Goal: Task Accomplishment & Management: Complete application form

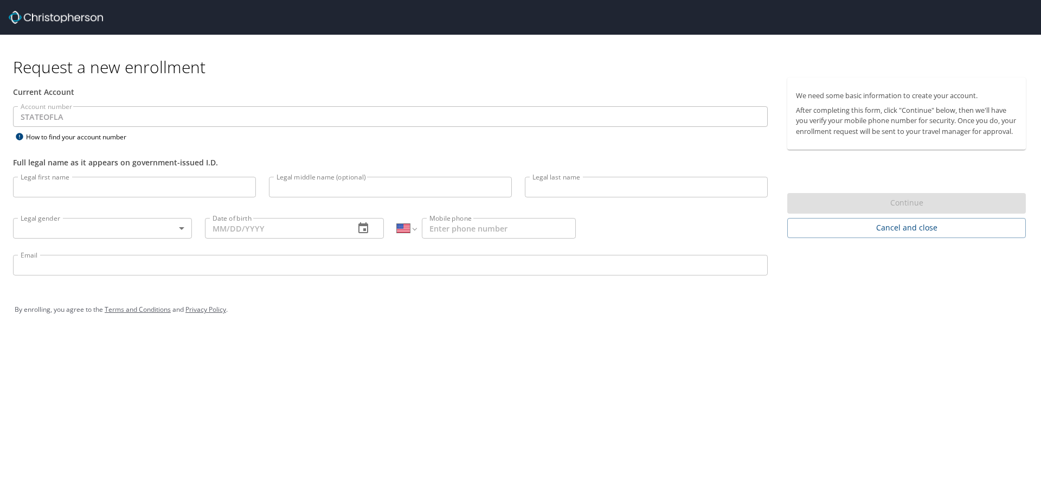
select select "US"
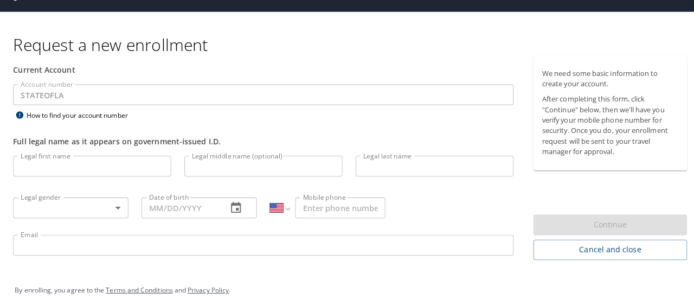
scroll to position [35, 0]
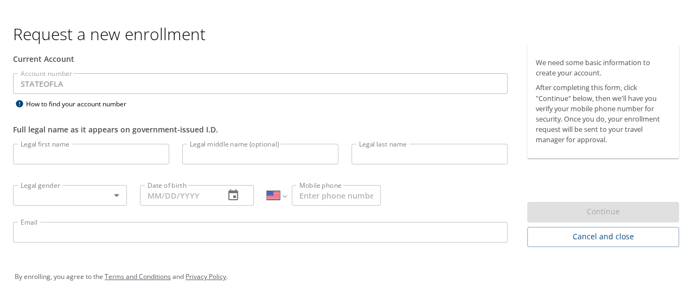
click at [128, 153] on input "Legal first name" at bounding box center [91, 152] width 156 height 21
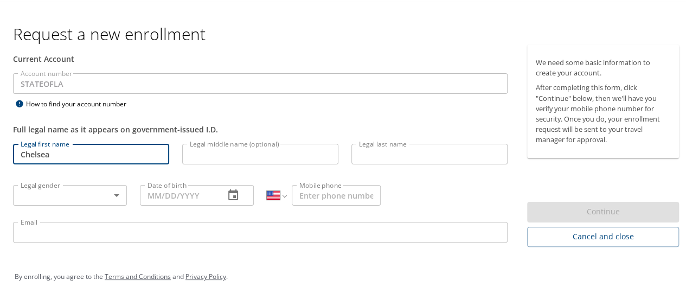
type input "Chelsea"
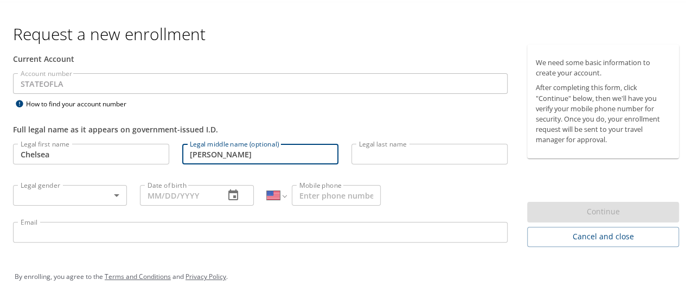
type input "[PERSON_NAME]"
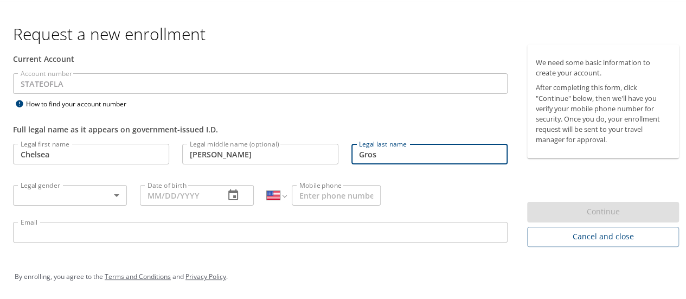
type input "Gros"
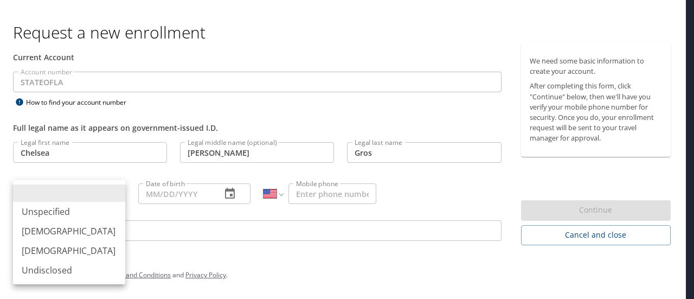
click at [95, 187] on body "Request a new enrollment Current Account Account number STATEOFLA Account numbe…" at bounding box center [347, 114] width 694 height 299
click at [83, 247] on li "[DEMOGRAPHIC_DATA]" at bounding box center [69, 251] width 112 height 20
type input "[DEMOGRAPHIC_DATA]"
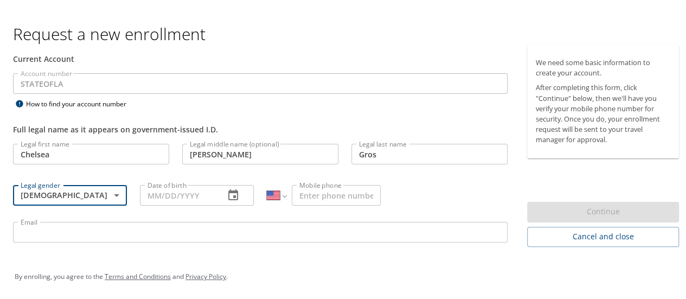
click at [182, 197] on input "Date of birth" at bounding box center [178, 193] width 76 height 21
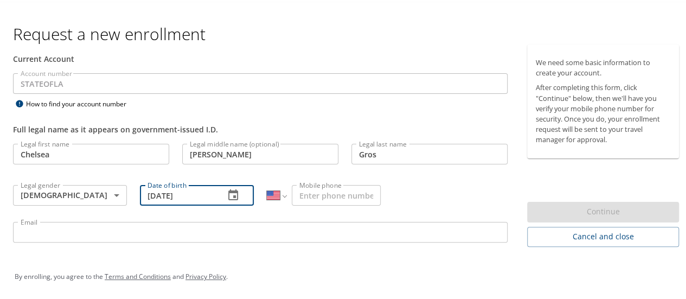
type input "[DATE]"
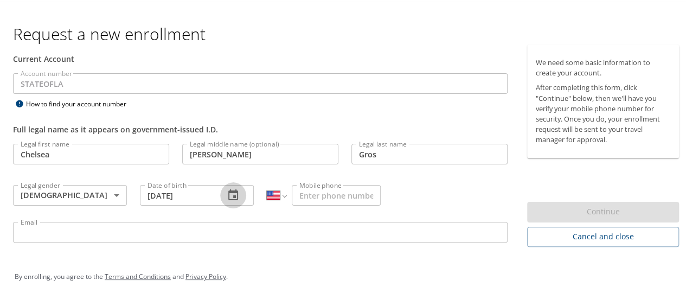
click at [330, 194] on input "Mobile phone" at bounding box center [336, 193] width 89 height 21
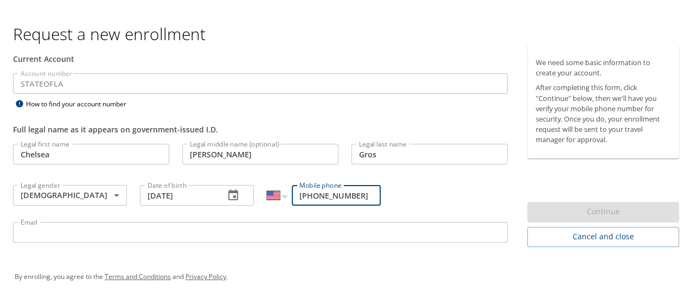
type input "[PHONE_NUMBER]"
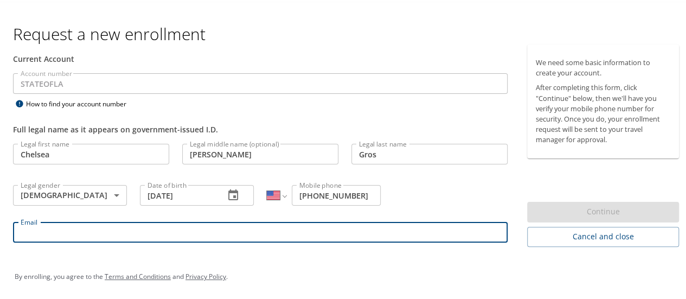
click at [95, 236] on input "Email" at bounding box center [260, 230] width 494 height 21
type input "[PERSON_NAME][EMAIL_ADDRESS][DOMAIN_NAME]"
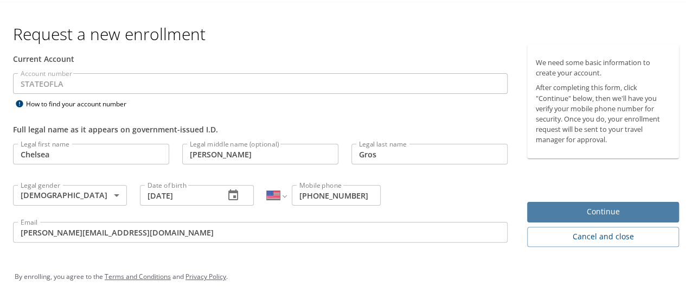
click at [600, 207] on span "Continue" at bounding box center [603, 210] width 134 height 14
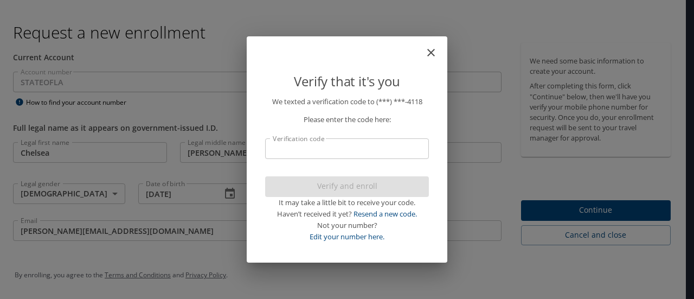
click at [347, 143] on input "Verification code" at bounding box center [347, 148] width 164 height 21
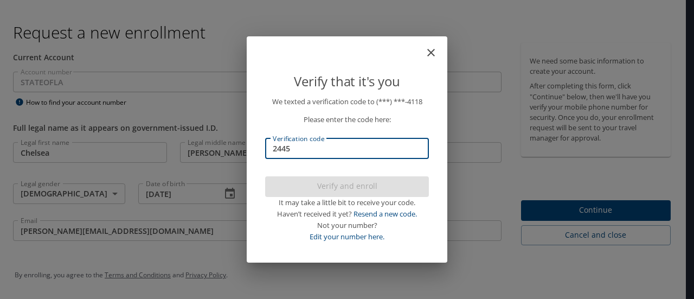
type input "24453"
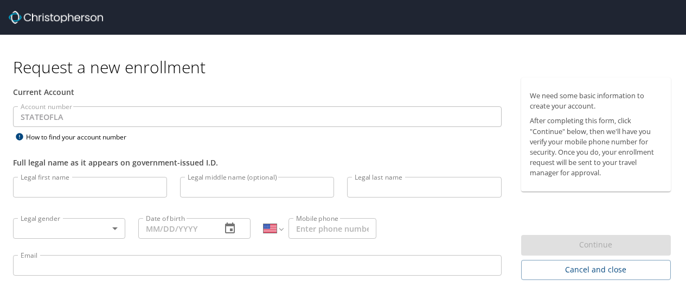
select select "US"
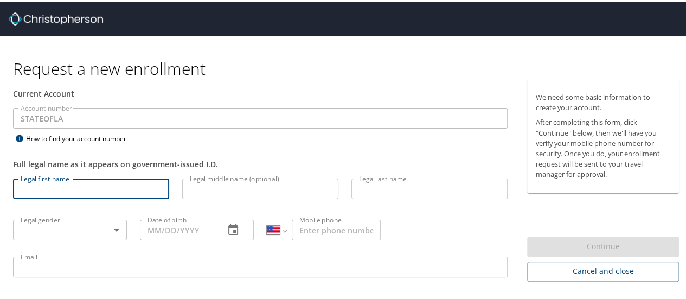
click at [89, 185] on input "Legal first name" at bounding box center [91, 187] width 156 height 21
type input "Chelsea"
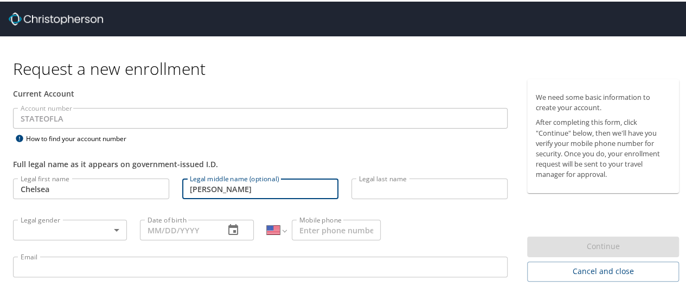
type input "[PERSON_NAME]"
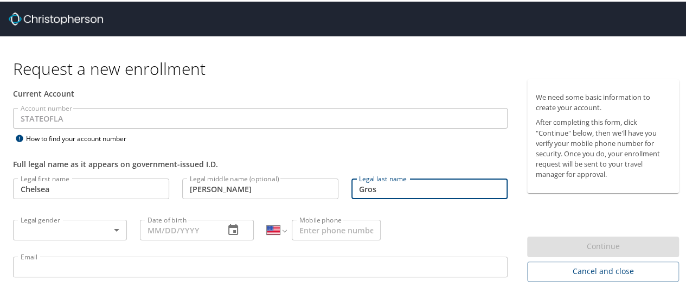
type input "Gros"
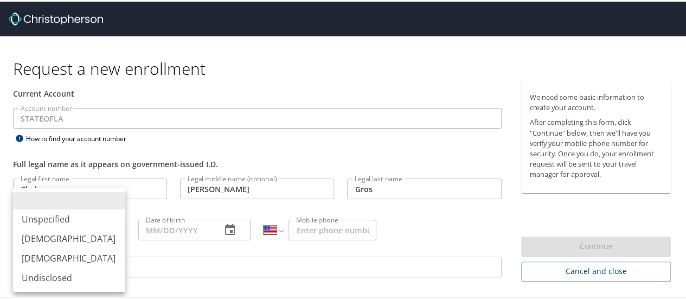
click at [116, 231] on body "Request a new enrollment Current Account Account number STATEOFLA Account numbe…" at bounding box center [347, 149] width 694 height 299
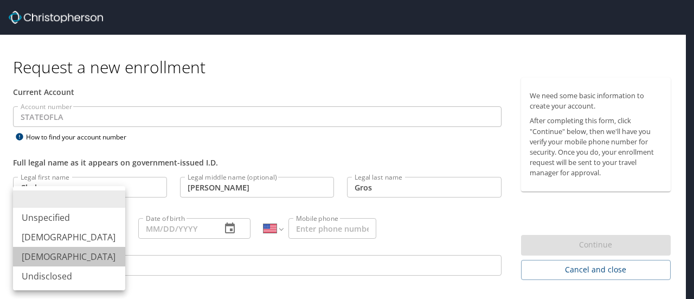
click at [86, 256] on li "[DEMOGRAPHIC_DATA]" at bounding box center [69, 257] width 112 height 20
type input "[DEMOGRAPHIC_DATA]"
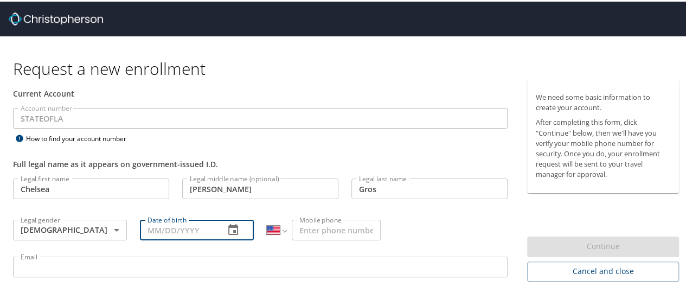
click at [168, 227] on input "Date of birth" at bounding box center [178, 228] width 76 height 21
type input "[DATE]"
click at [342, 227] on input "Mobile phone" at bounding box center [336, 228] width 89 height 21
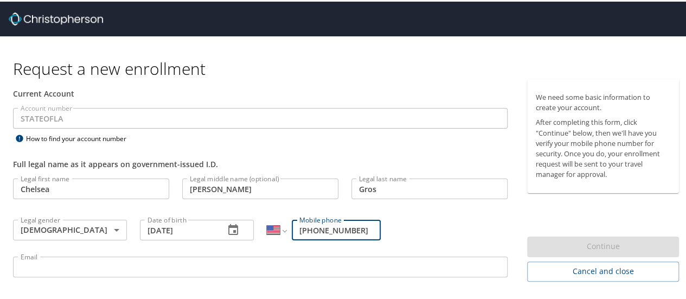
type input "[PHONE_NUMBER]"
click at [233, 267] on input "Email" at bounding box center [260, 265] width 494 height 21
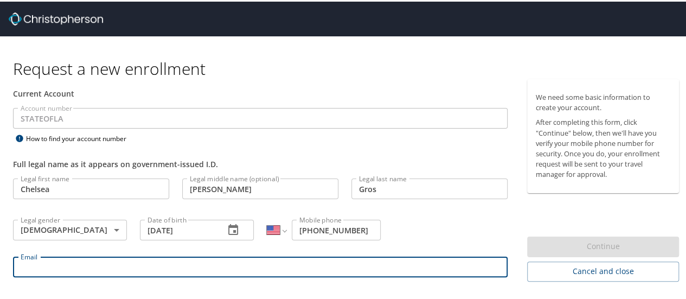
type input "[PERSON_NAME][EMAIL_ADDRESS][DOMAIN_NAME]"
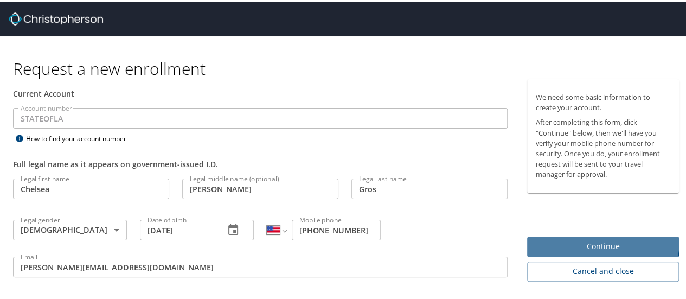
click at [579, 237] on button "Continue" at bounding box center [603, 245] width 152 height 21
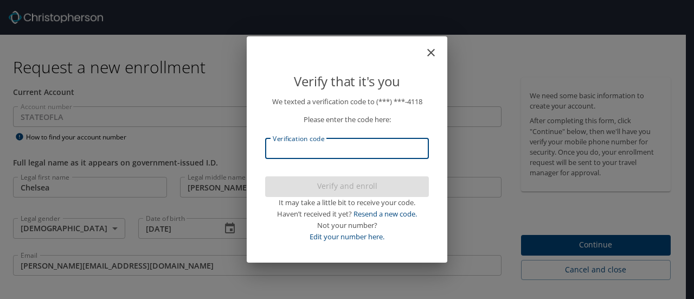
click at [361, 151] on input "Verification code" at bounding box center [347, 148] width 164 height 21
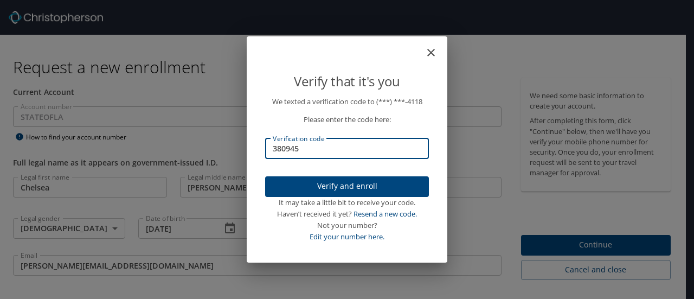
type input "380945"
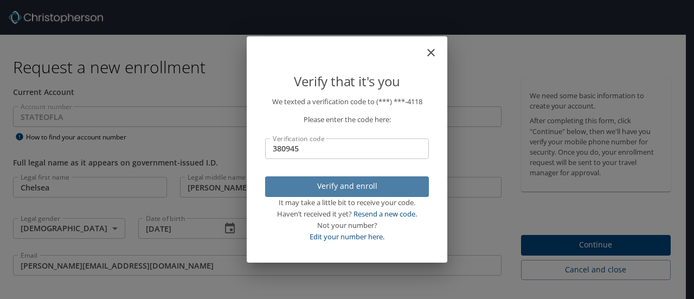
click at [358, 182] on span "Verify and enroll" at bounding box center [347, 186] width 146 height 14
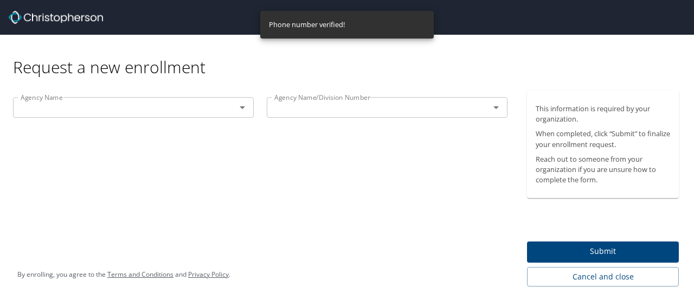
click at [76, 109] on input "text" at bounding box center [117, 107] width 202 height 14
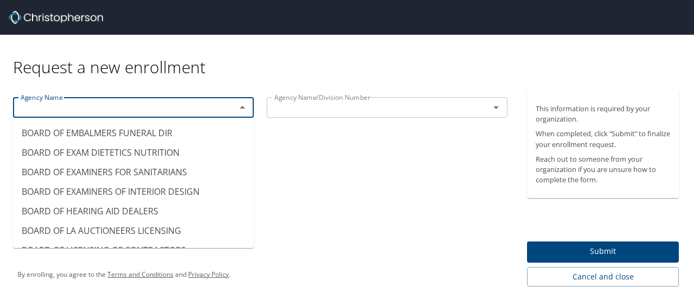
scroll to position [325, 0]
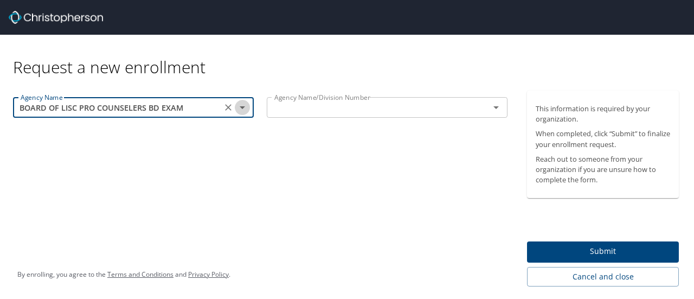
click at [246, 108] on icon "Open" at bounding box center [242, 107] width 13 height 13
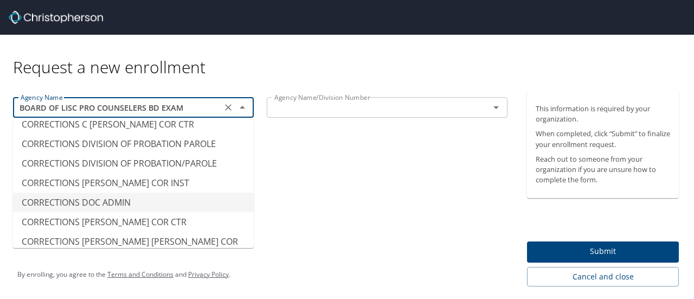
scroll to position [1086, 0]
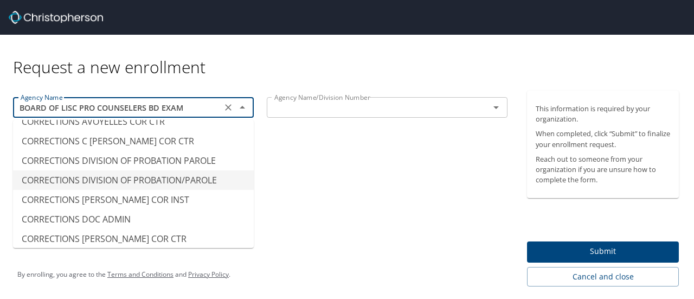
click at [207, 183] on li "CORRECTIONS DIVISION OF PROBATION/PAROLE" at bounding box center [133, 180] width 241 height 20
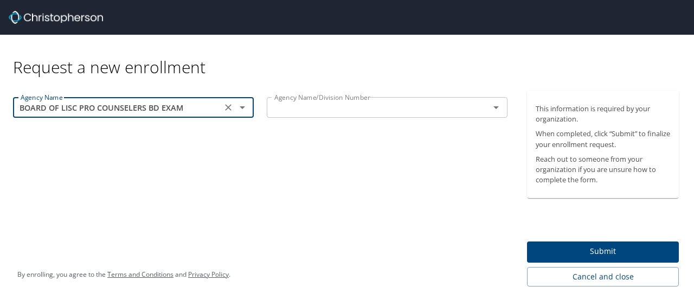
type input "CORRECTIONS DIVISION OF PROBATION/PAROLE"
click at [345, 111] on input "text" at bounding box center [371, 107] width 202 height 14
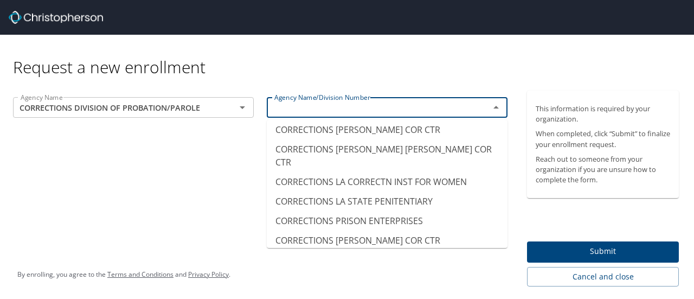
scroll to position [1193, 0]
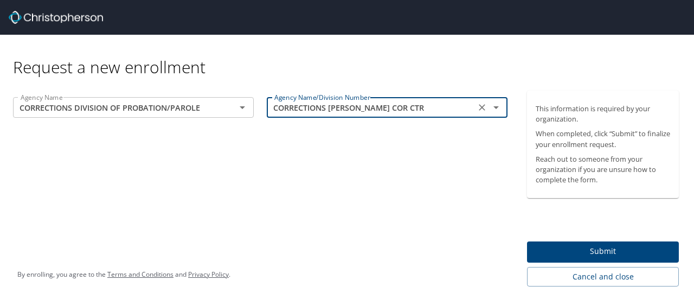
click at [498, 108] on icon "Open" at bounding box center [496, 107] width 13 height 13
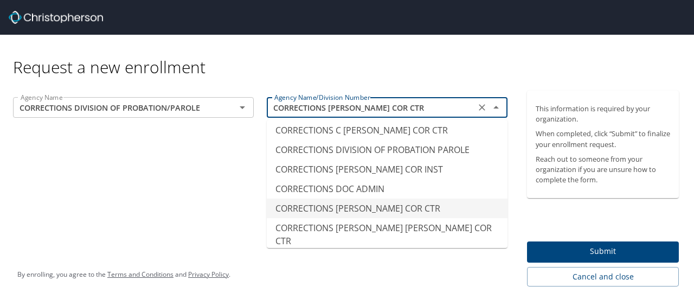
scroll to position [1043, 0]
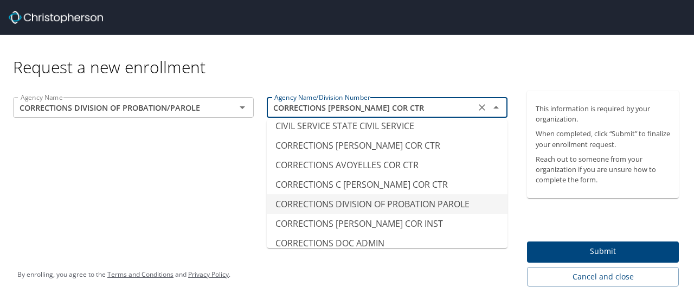
click at [452, 203] on li "CORRECTIONS DIVISION OF PROBATION PAROLE" at bounding box center [387, 204] width 241 height 20
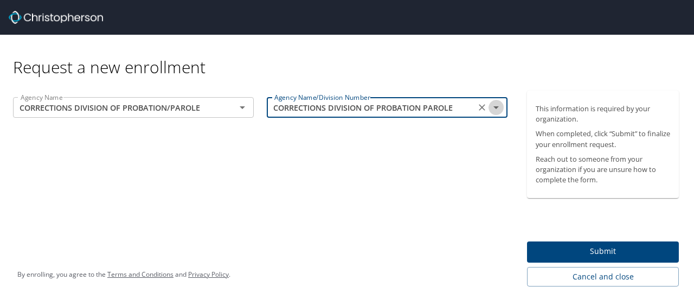
click at [498, 110] on icon "Open" at bounding box center [496, 107] width 13 height 13
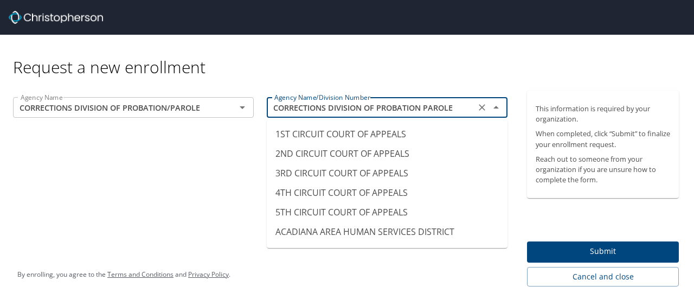
scroll to position [1010, 0]
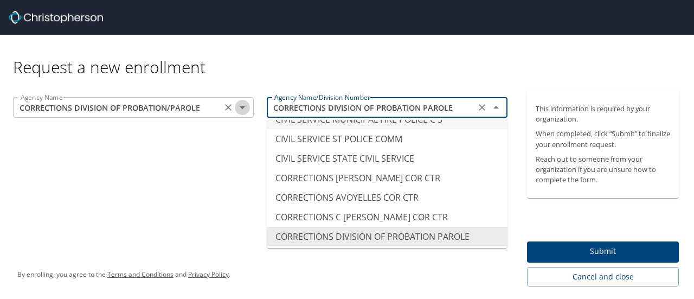
click at [243, 108] on icon "Open" at bounding box center [242, 107] width 13 height 13
type input "CIVIL SERVICE MUNICIPAL FIRE POLICE C S"
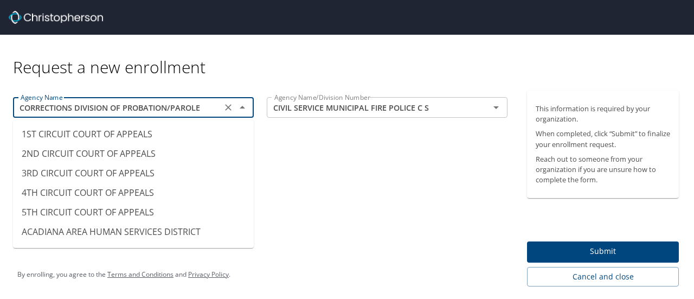
scroll to position [1030, 0]
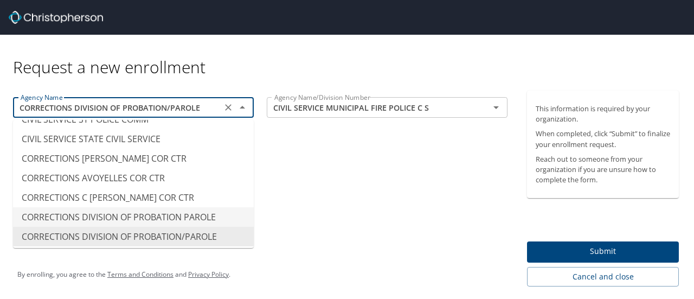
click at [216, 211] on li "CORRECTIONS DIVISION OF PROBATION PAROLE" at bounding box center [133, 217] width 241 height 20
type input "CORRECTIONS DIVISION OF PROBATION PAROLE"
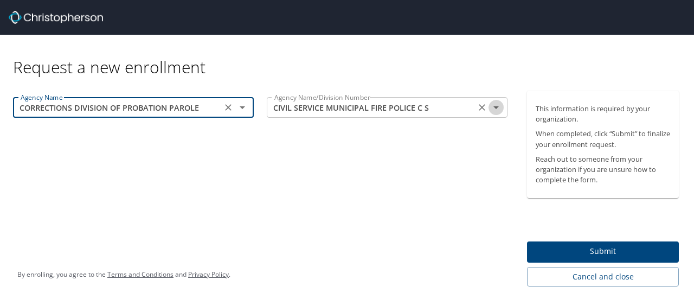
click at [503, 106] on button "Open" at bounding box center [495, 107] width 15 height 15
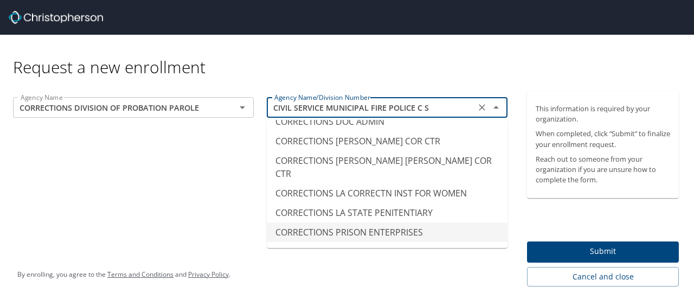
scroll to position [1110, 0]
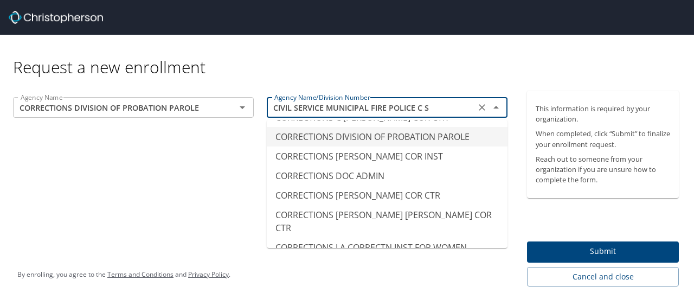
click at [447, 132] on li "CORRECTIONS DIVISION OF PROBATION PAROLE" at bounding box center [387, 137] width 241 height 20
type input "CORRECTIONS DIVISION OF PROBATION PAROLE"
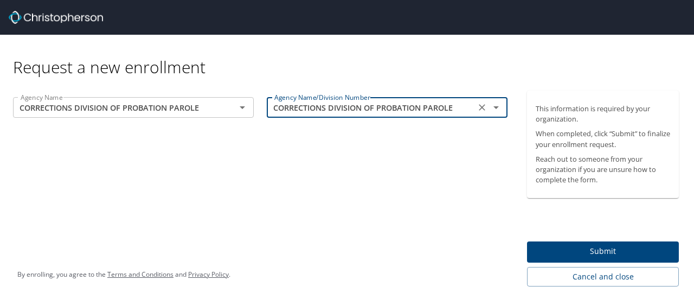
click at [587, 252] on span "Submit" at bounding box center [603, 252] width 134 height 14
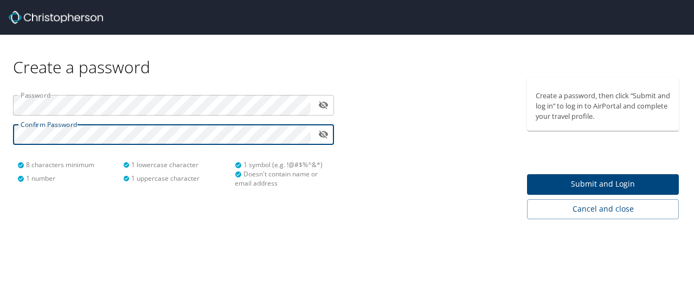
click at [546, 185] on span "Submit and Login" at bounding box center [603, 184] width 134 height 14
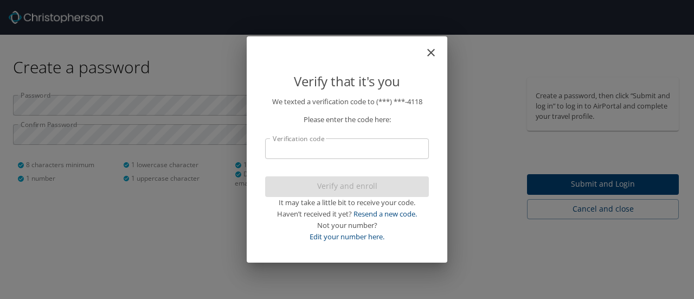
click at [334, 137] on p "We texted a verification code to (***) ***- 4118 Please enter the code here: Ve…" at bounding box center [347, 169] width 164 height 146
click at [352, 147] on input "Verification code" at bounding box center [347, 148] width 164 height 21
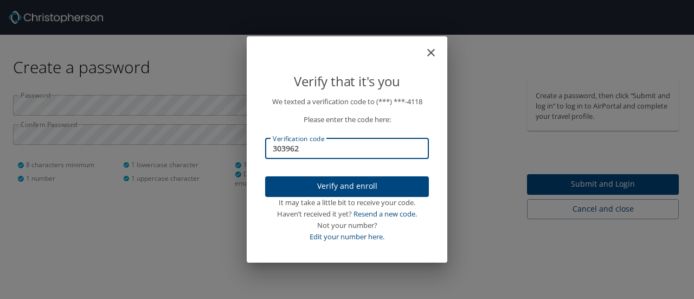
type input "303962"
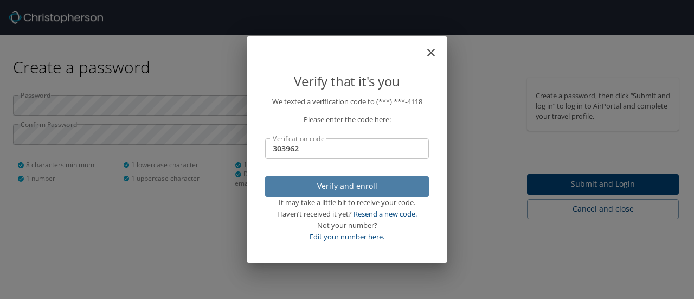
click at [340, 188] on span "Verify and enroll" at bounding box center [347, 186] width 146 height 14
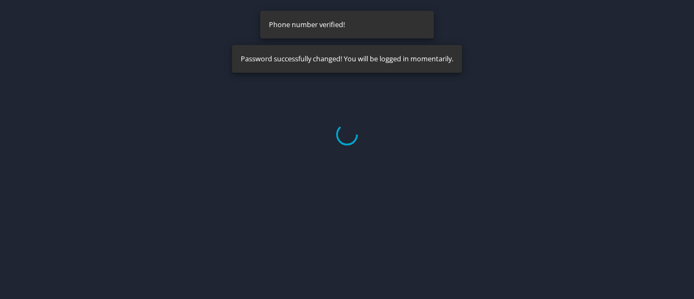
select select "US"
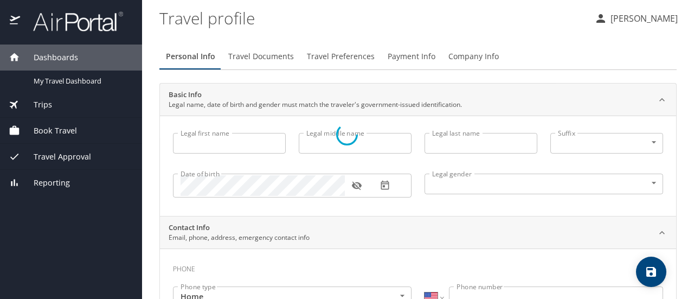
type input "Chelsea"
type input "[PERSON_NAME]"
type input "Gros"
type input "[DEMOGRAPHIC_DATA]"
select select "US"
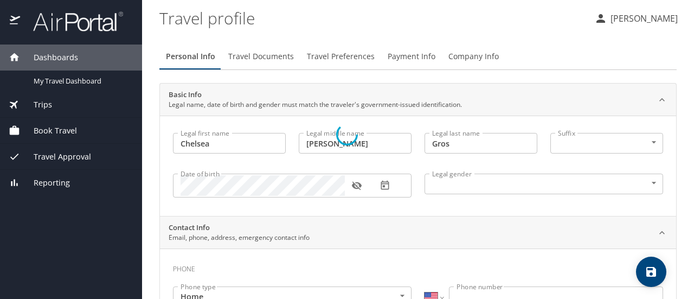
select select "US"
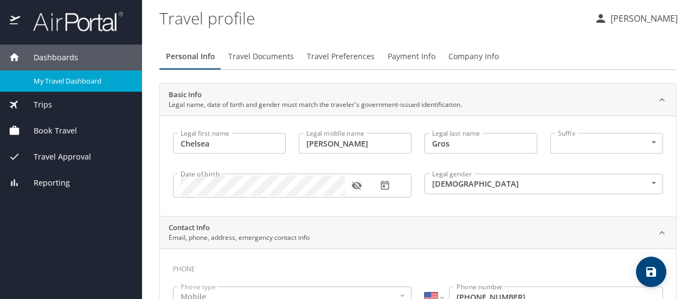
click at [104, 81] on span "My Travel Dashboard" at bounding box center [81, 81] width 95 height 10
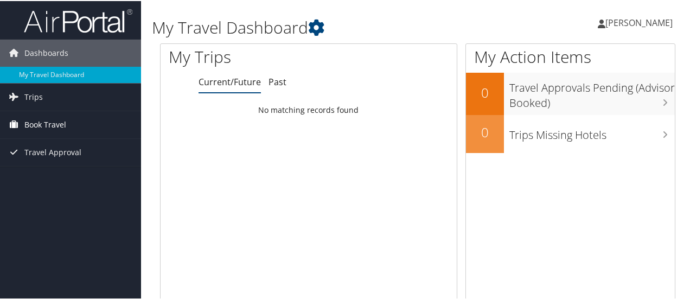
click at [58, 124] on span "Book Travel" at bounding box center [45, 123] width 42 height 27
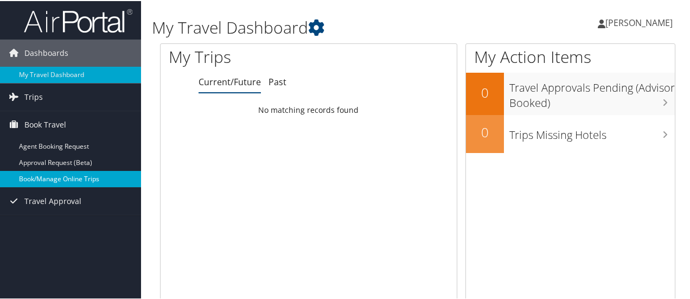
click at [89, 177] on link "Book/Manage Online Trips" at bounding box center [70, 178] width 141 height 16
